Goal: Task Accomplishment & Management: Manage account settings

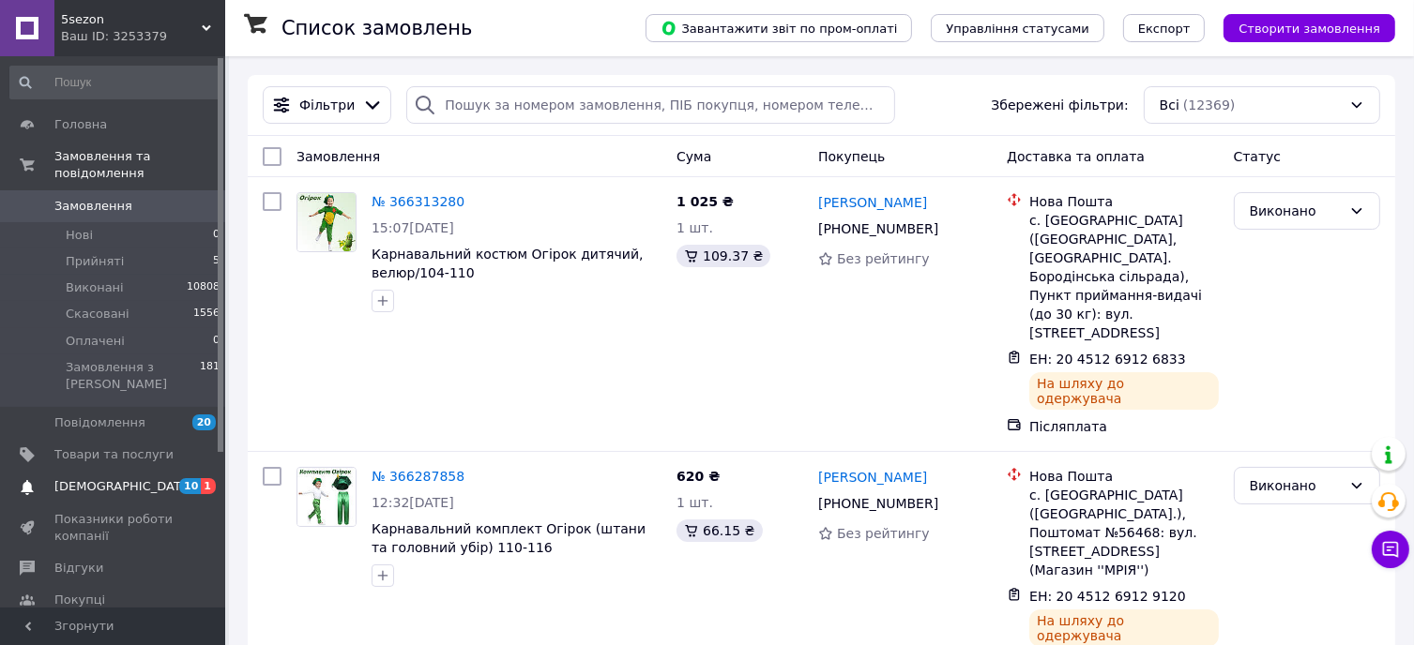
click at [131, 478] on span "[DEMOGRAPHIC_DATA]" at bounding box center [113, 486] width 119 height 17
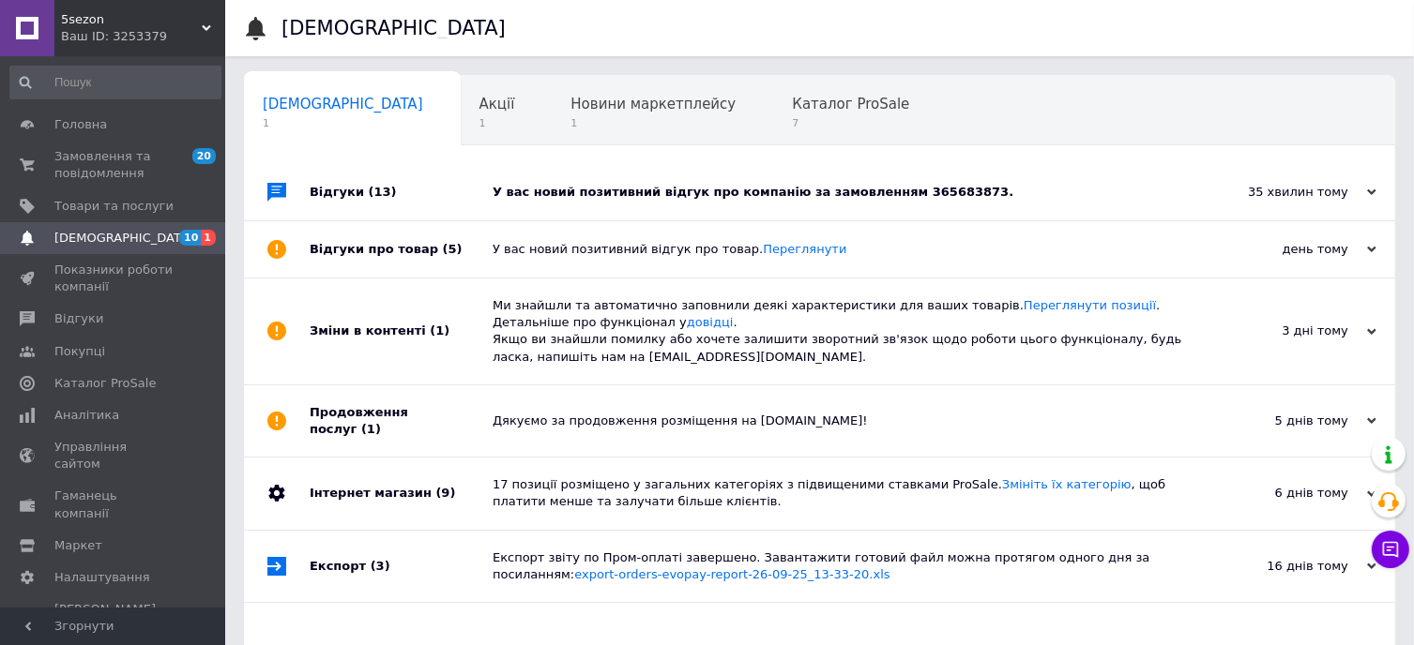
click at [767, 195] on div "У вас новий позитивний відгук про компанію за замовленням 365683873." at bounding box center [840, 192] width 696 height 17
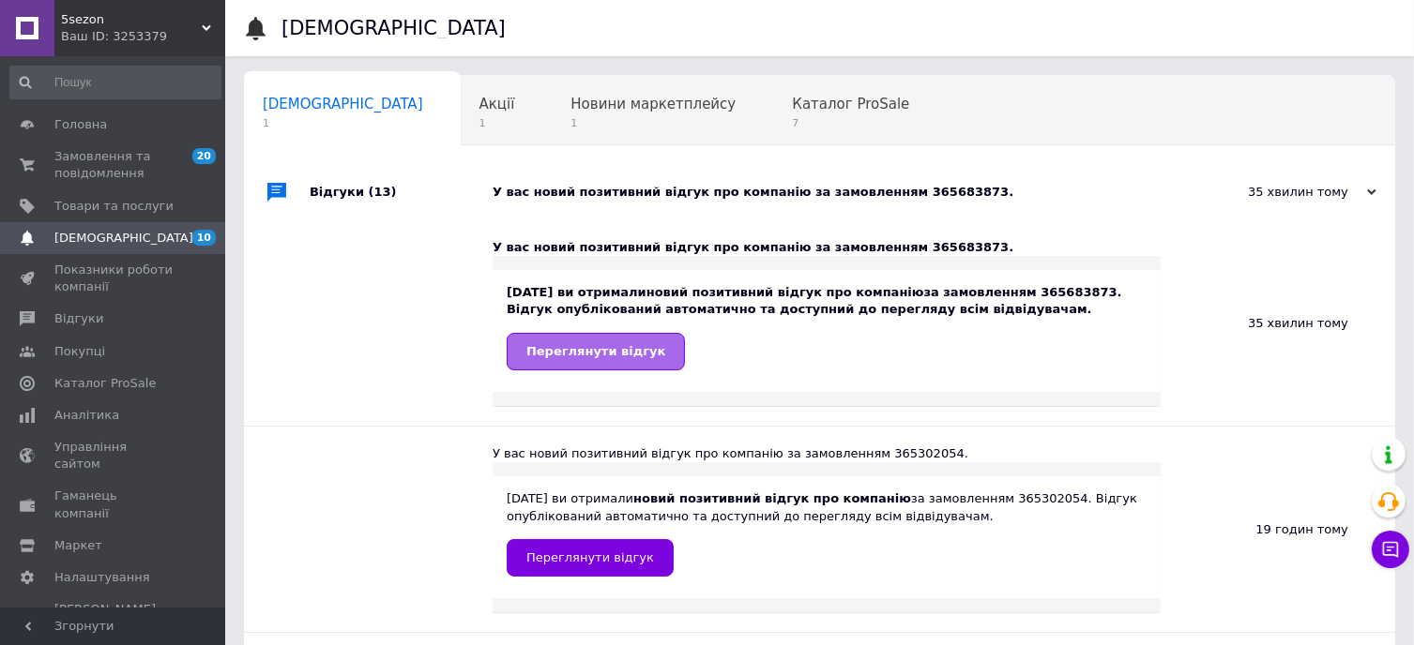
click at [628, 357] on span "Переглянути відгук" at bounding box center [595, 351] width 139 height 14
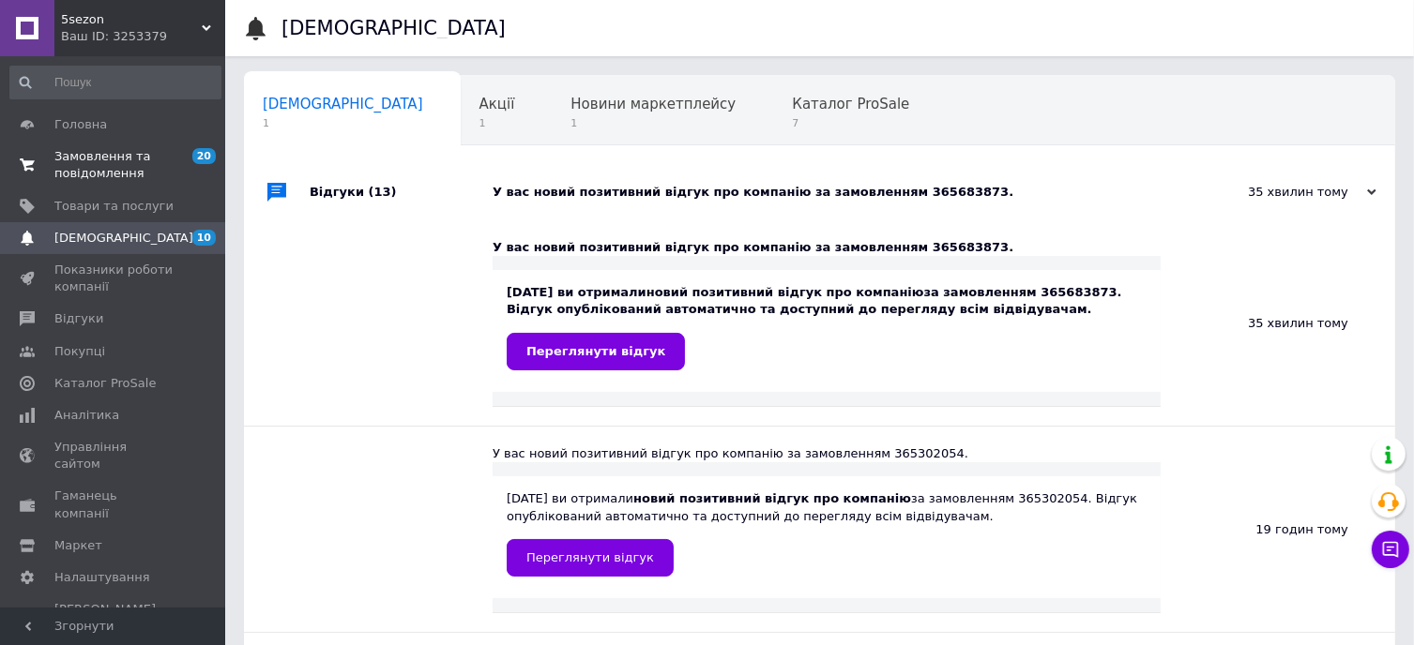
click at [152, 157] on span "Замовлення та повідомлення" at bounding box center [113, 165] width 119 height 34
